Goal: Task Accomplishment & Management: Manage account settings

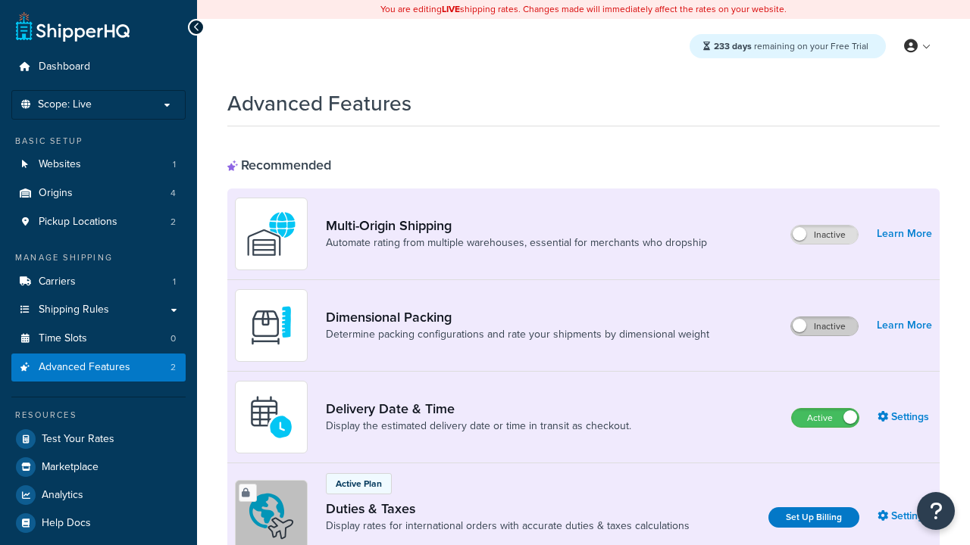
click at [824, 327] on label "Inactive" at bounding box center [824, 326] width 67 height 18
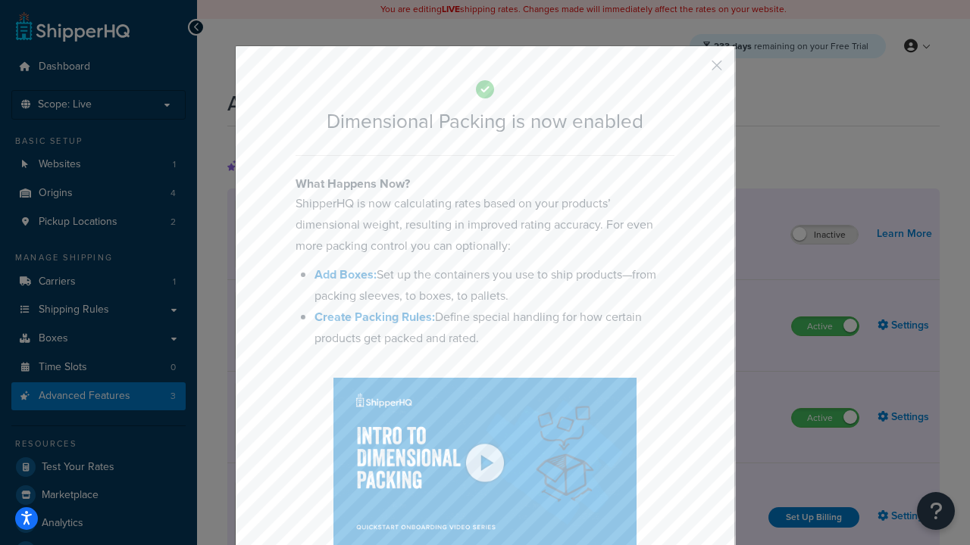
click at [694, 69] on button "button" at bounding box center [694, 71] width 4 height 4
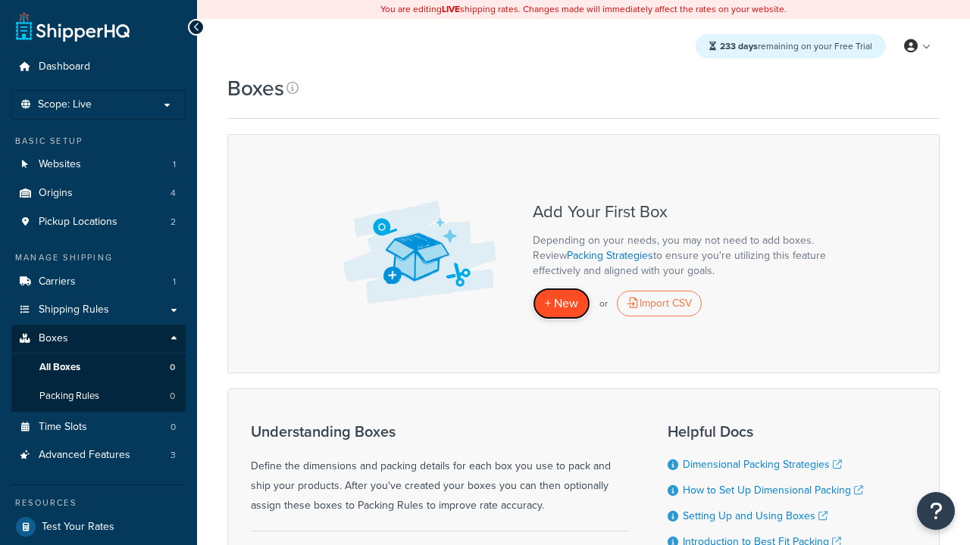
click at [561, 304] on span "+ New" at bounding box center [561, 303] width 33 height 17
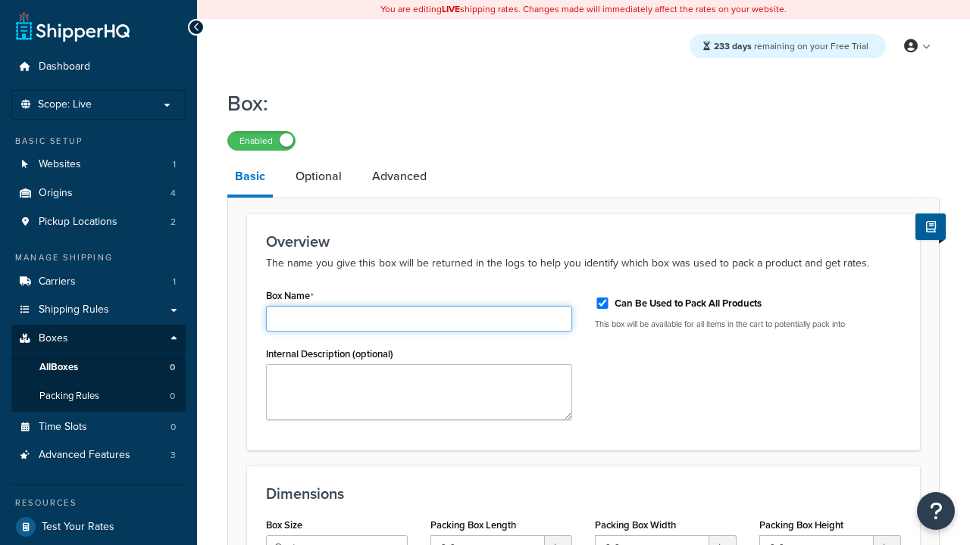
type input "Box1"
select select "usps_small"
type input "8.5"
type input "5"
type input "1.5"
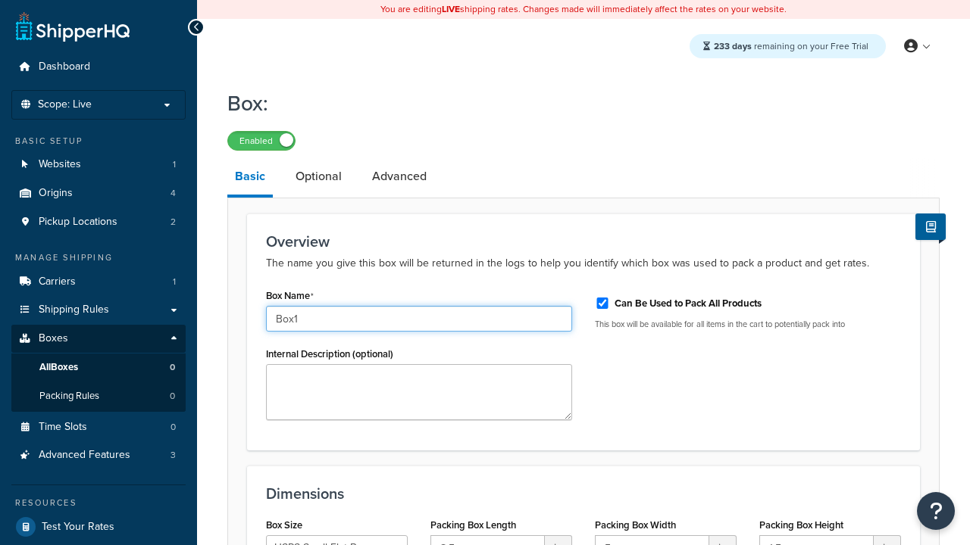
type input "Box1"
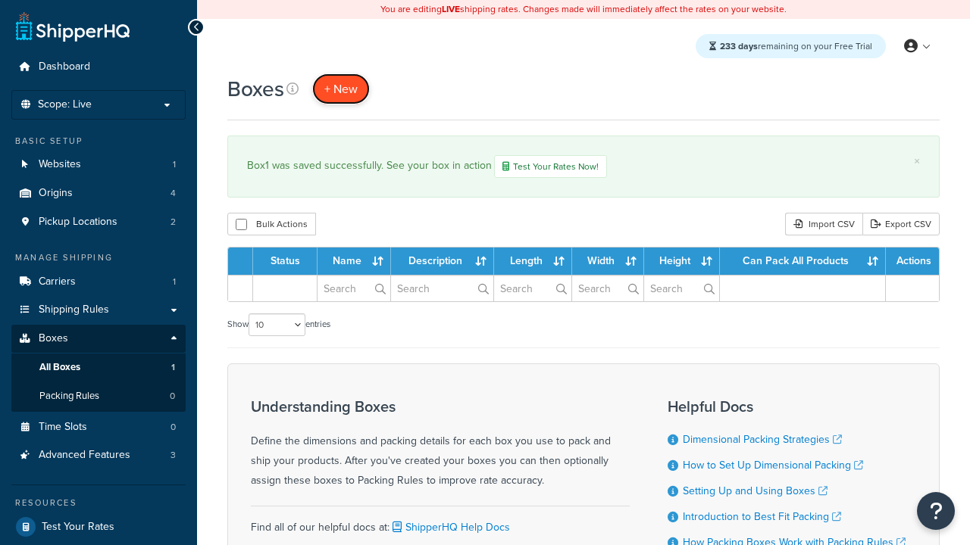
click at [341, 89] on span "+ New" at bounding box center [340, 88] width 33 height 17
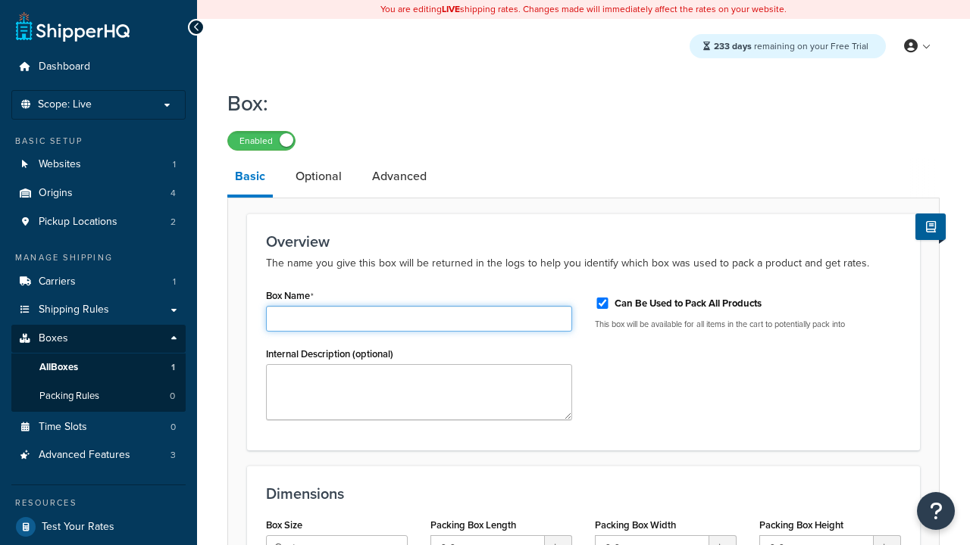
type input "Box2"
select select "usps_small"
type input "8.5"
type input "5"
type input "1.5"
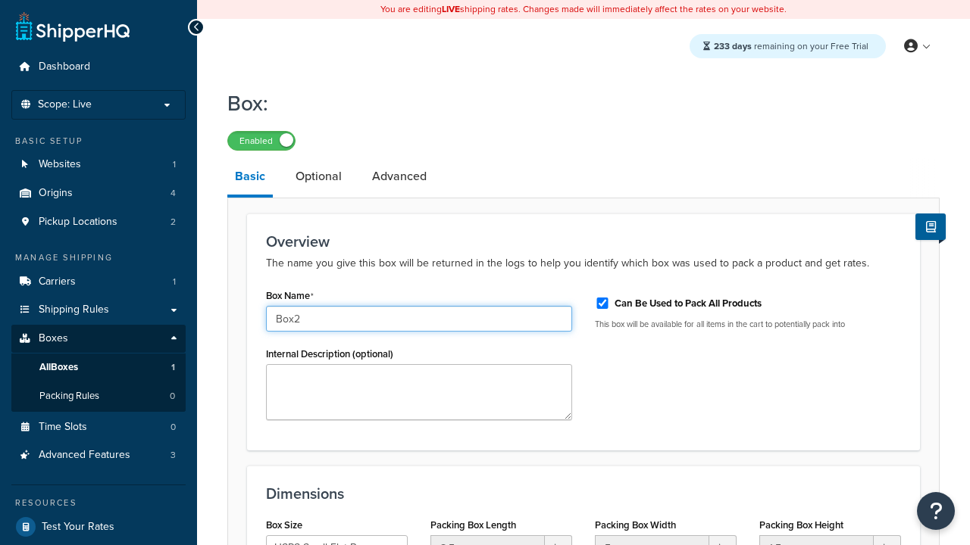
type input "Box2"
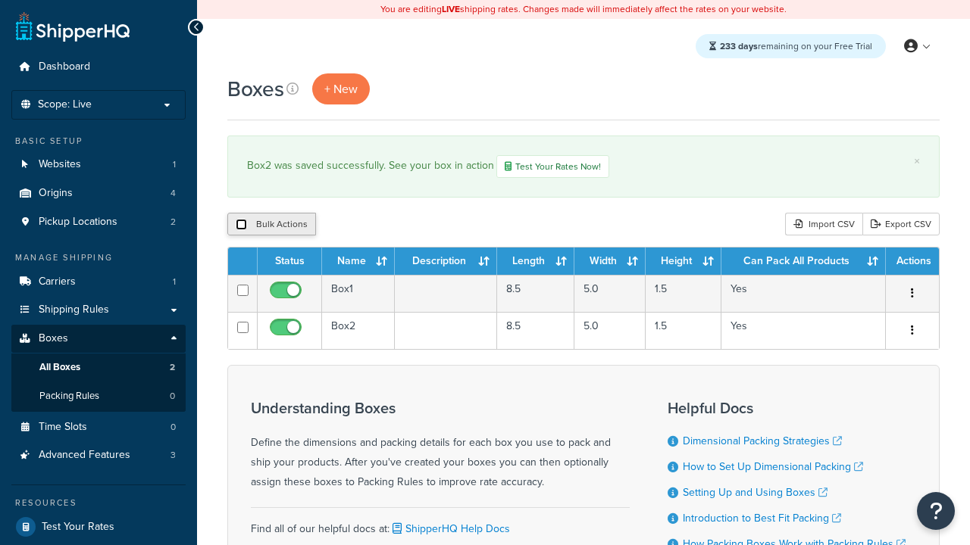
click at [241, 226] on input "checkbox" at bounding box center [241, 224] width 11 height 11
checkbox input "true"
click at [0, 0] on button "Duplicate" at bounding box center [0, 0] width 0 height 0
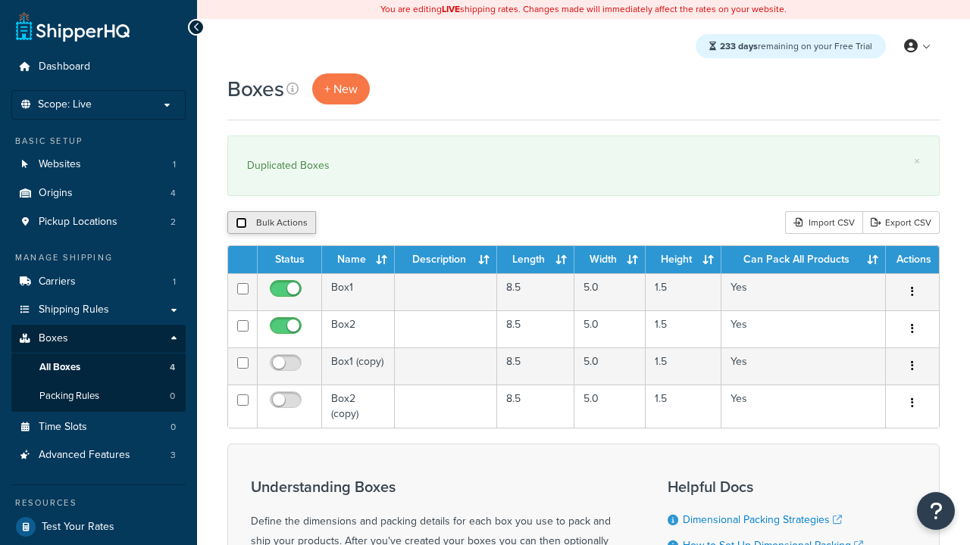
click at [241, 223] on input "checkbox" at bounding box center [241, 222] width 11 height 11
checkbox input "true"
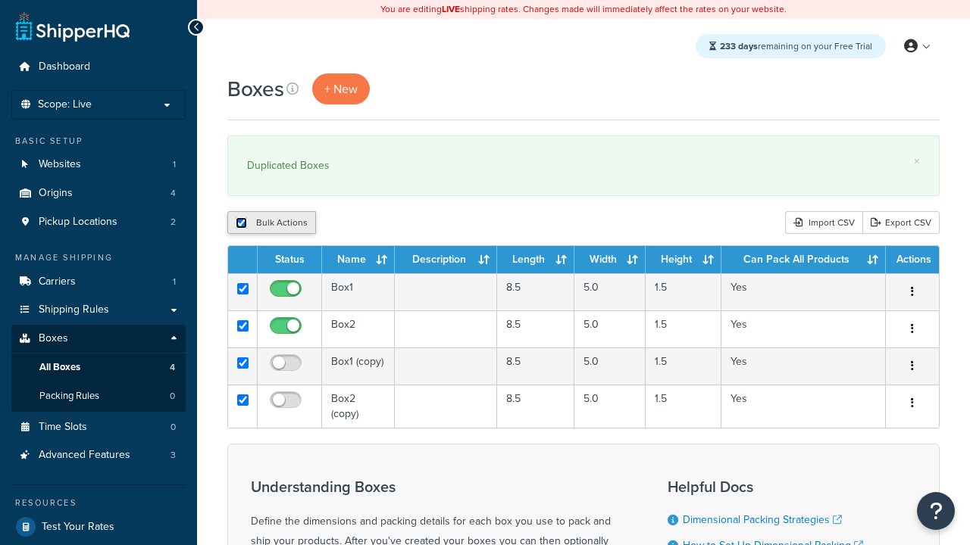
checkbox input "true"
click at [408, 223] on button "Delete" at bounding box center [404, 222] width 52 height 23
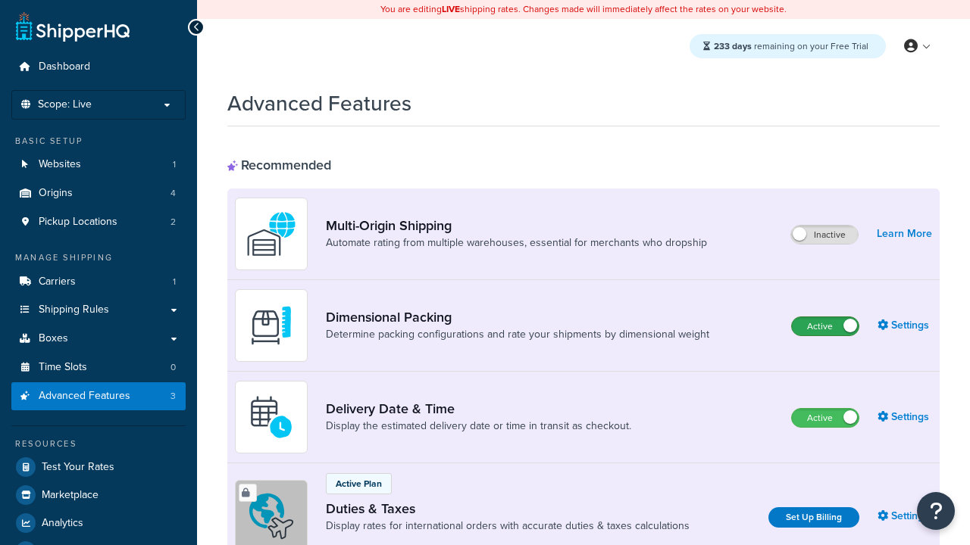
click at [825, 327] on label "Active" at bounding box center [825, 326] width 67 height 18
